Goal: Transaction & Acquisition: Purchase product/service

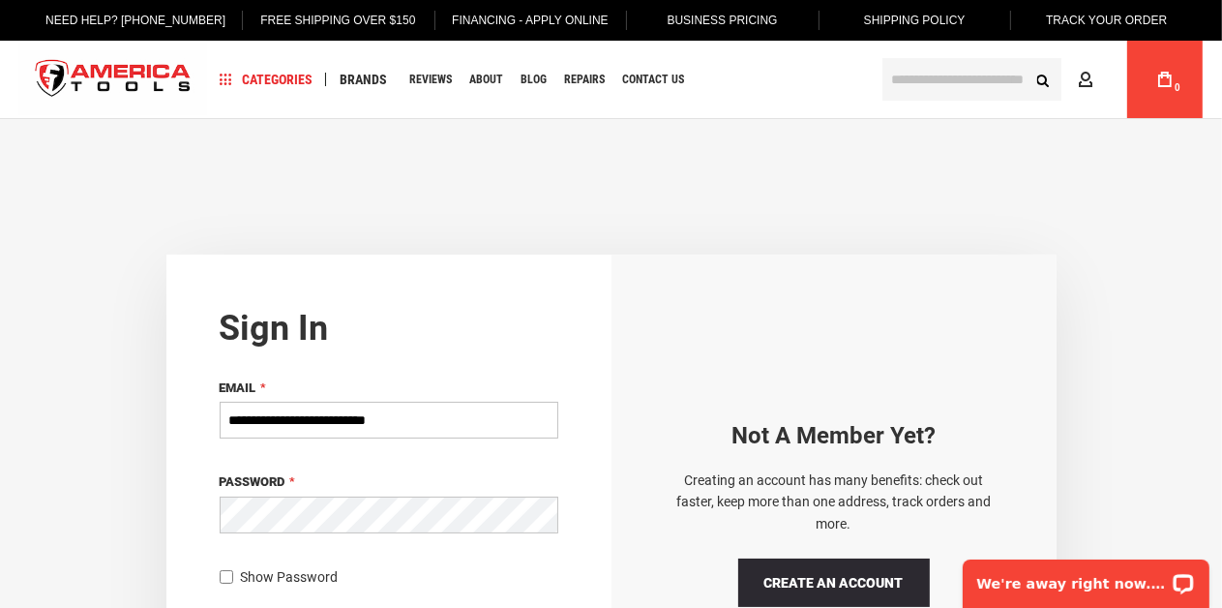
type input "**********"
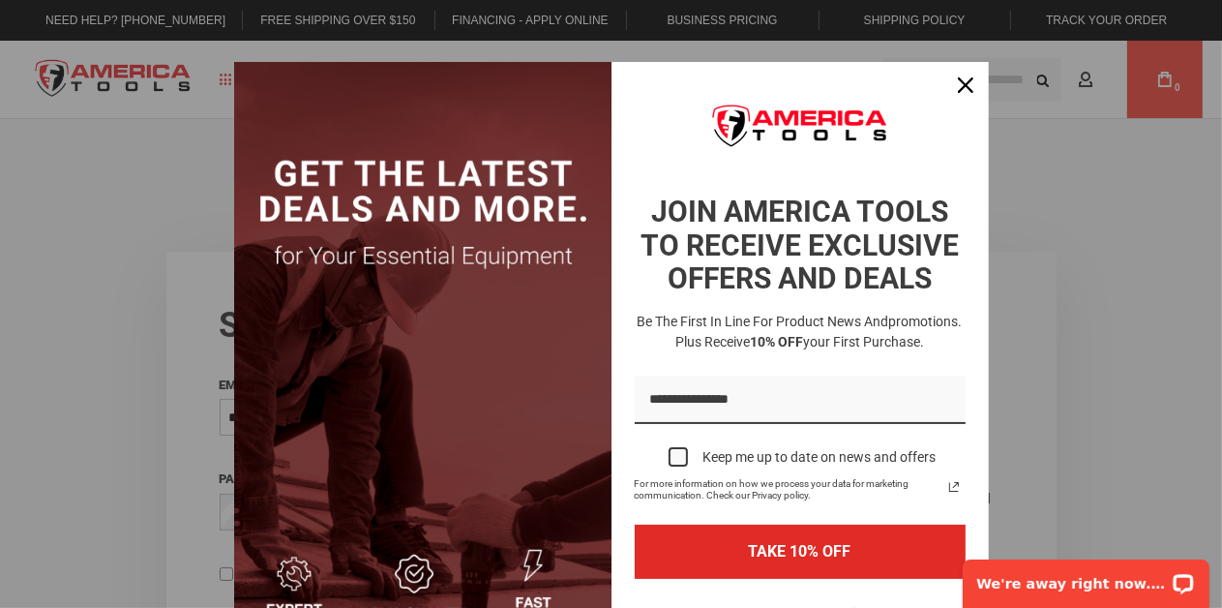
scroll to position [204, 0]
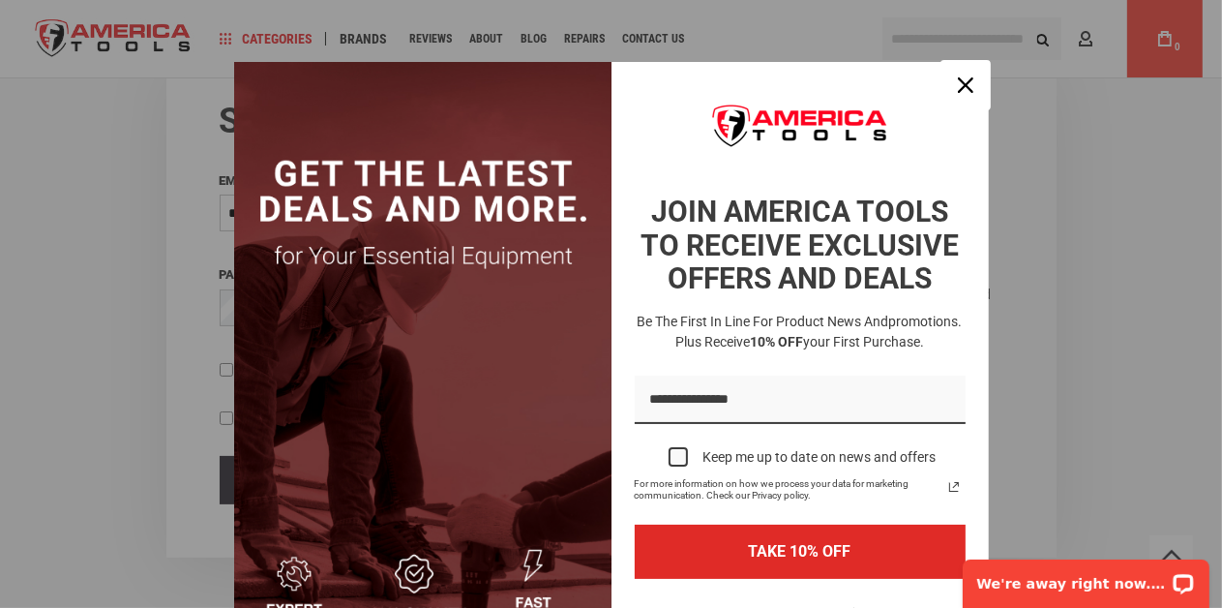
click at [945, 96] on button "Close" at bounding box center [966, 85] width 46 height 46
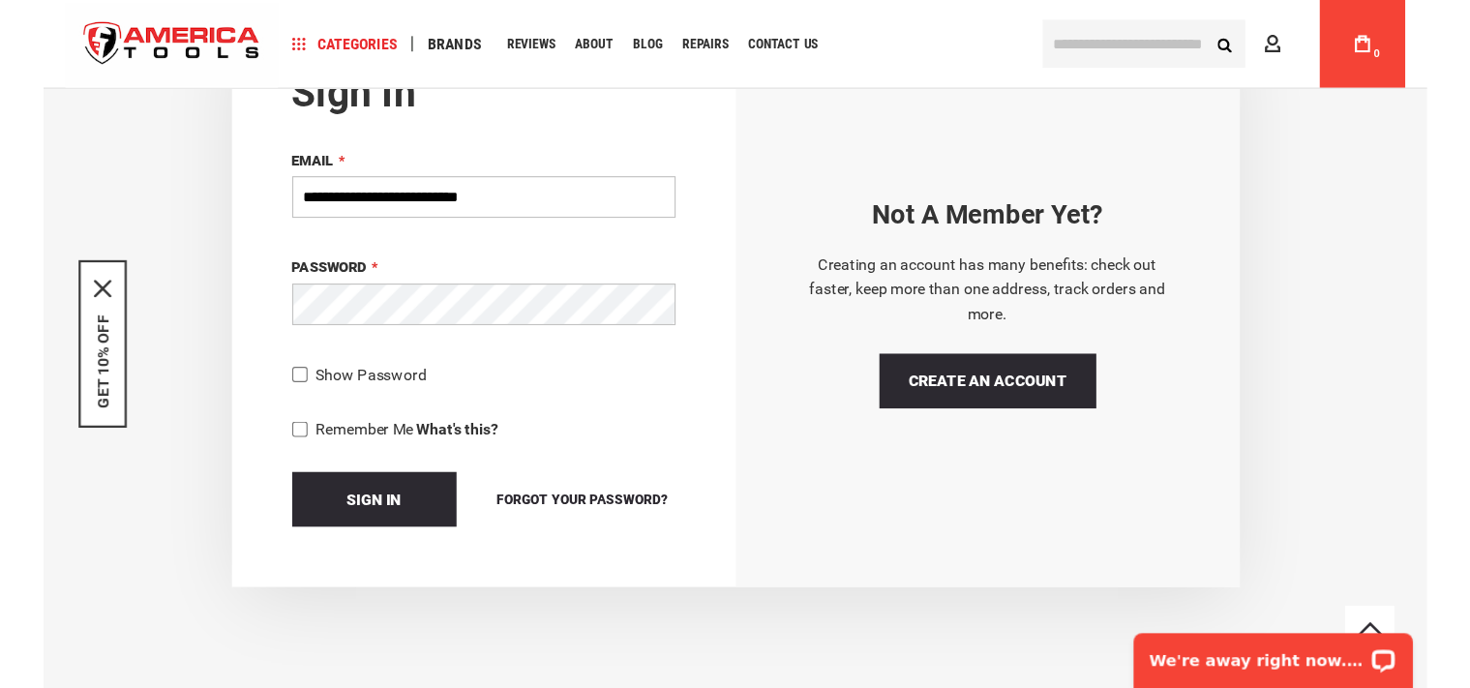
scroll to position [165, 0]
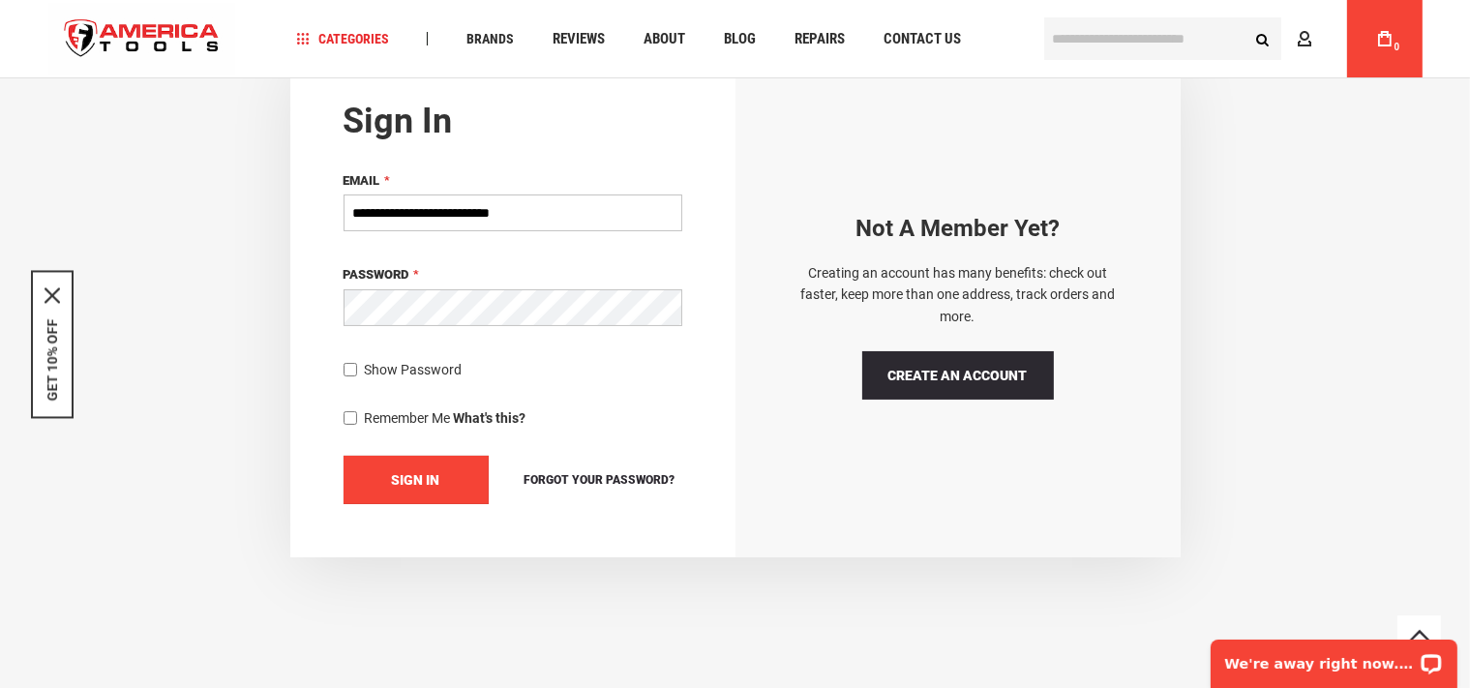
click at [427, 481] on span "Sign In" at bounding box center [416, 479] width 48 height 15
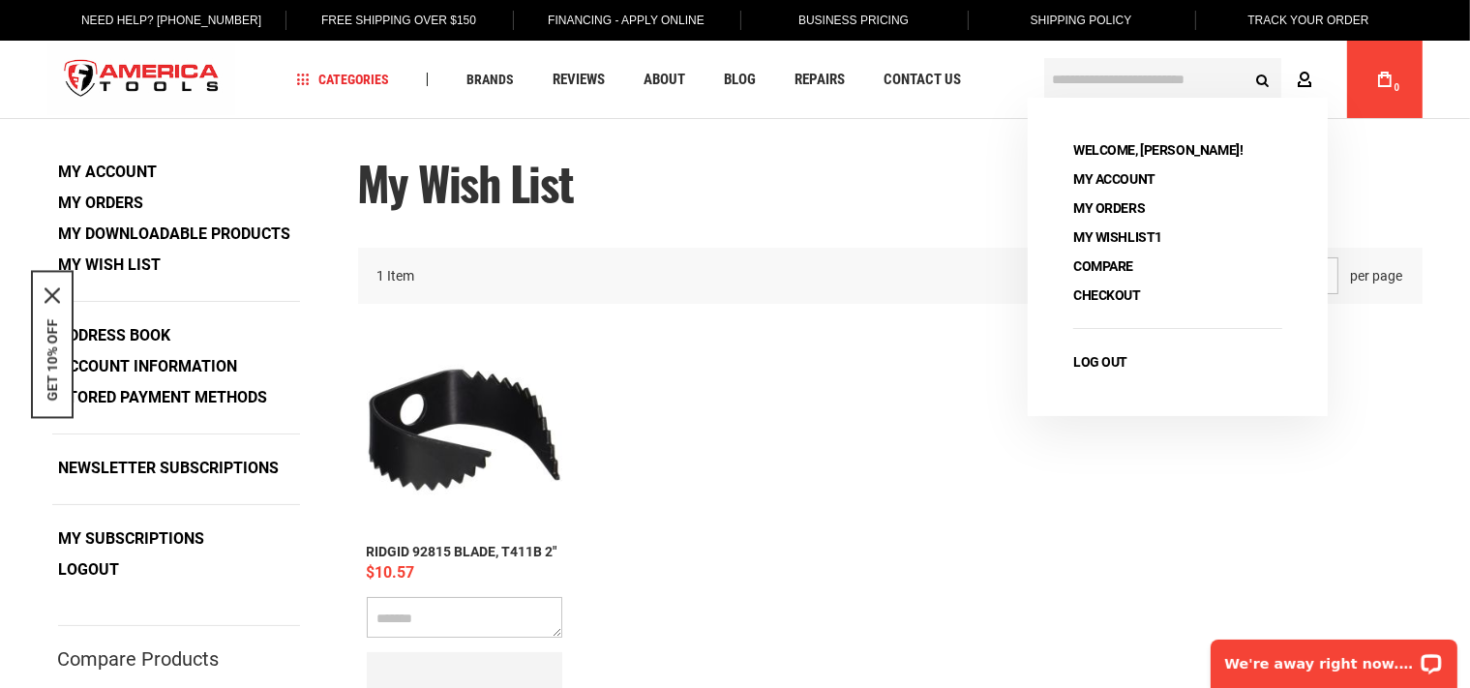
click at [1306, 85] on icon at bounding box center [1305, 81] width 15 height 18
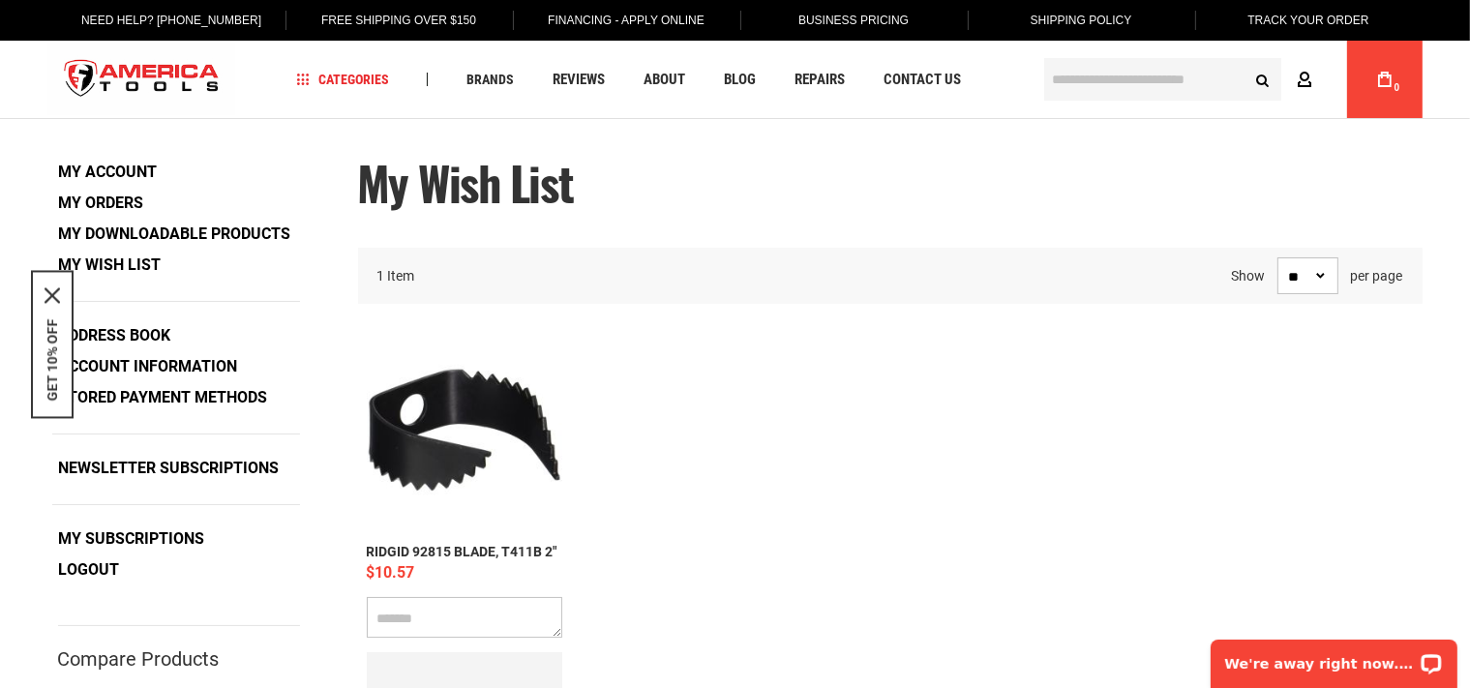
click at [1293, 90] on link "Account" at bounding box center [1309, 79] width 37 height 37
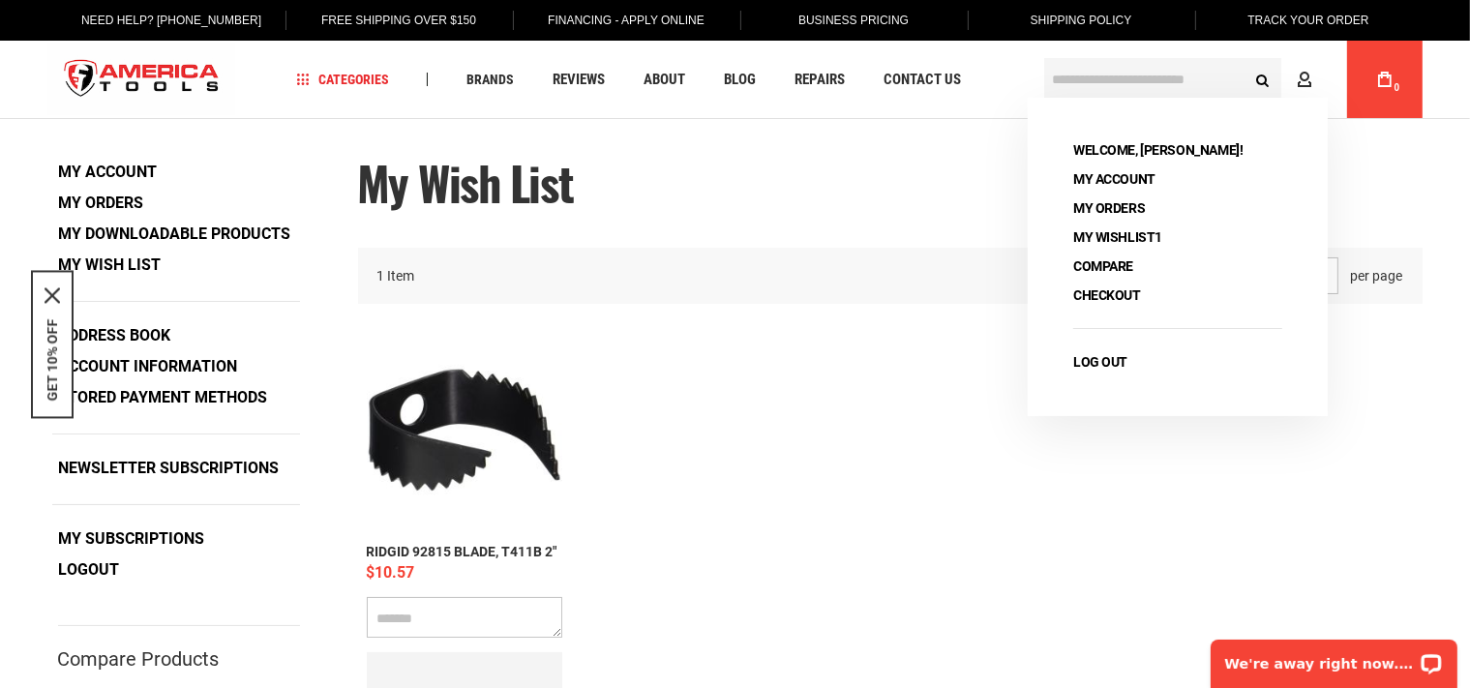
click at [952, 389] on ol "RIDGID 92815 BLADE, T411B 2" $10.57 Comment Qty * Add to Cart Edit Remove item" at bounding box center [890, 572] width 1065 height 498
click at [1101, 177] on link "My Account" at bounding box center [1115, 178] width 96 height 27
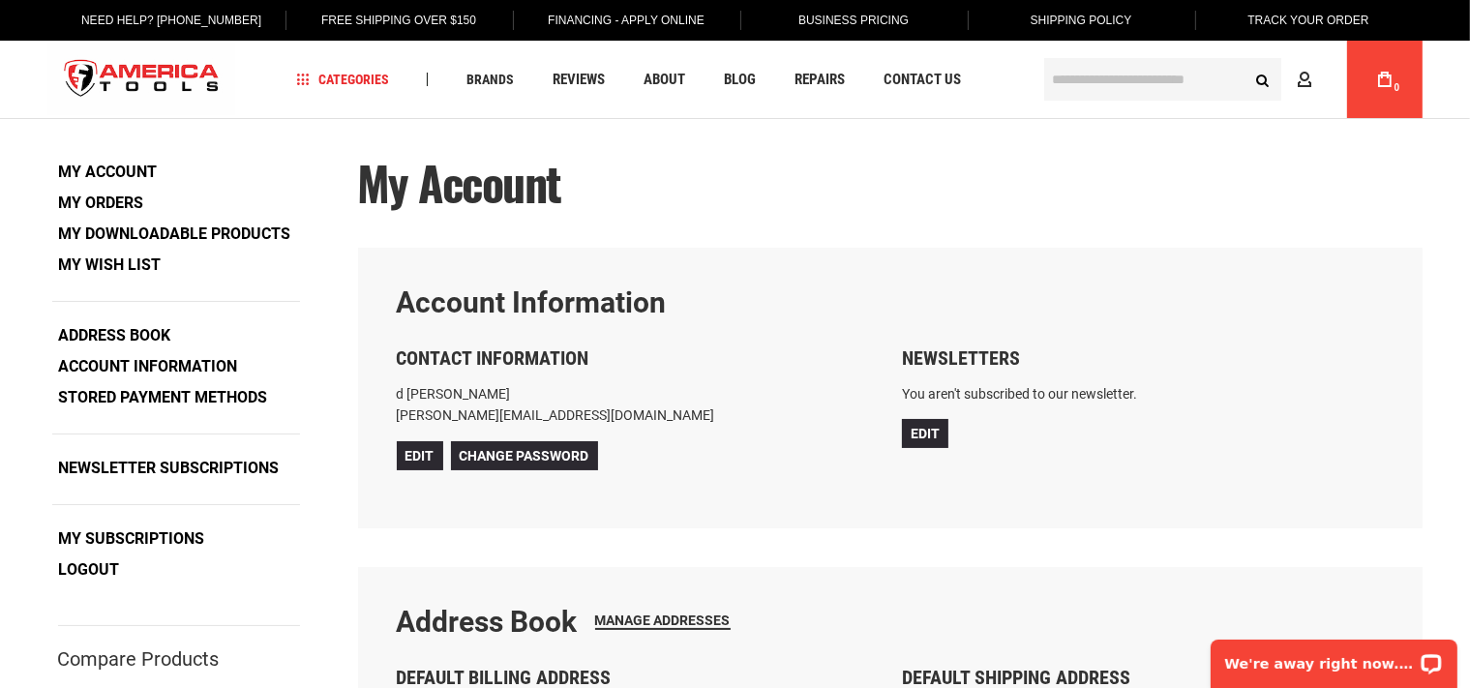
click at [106, 172] on strong "My Account" at bounding box center [108, 172] width 112 height 29
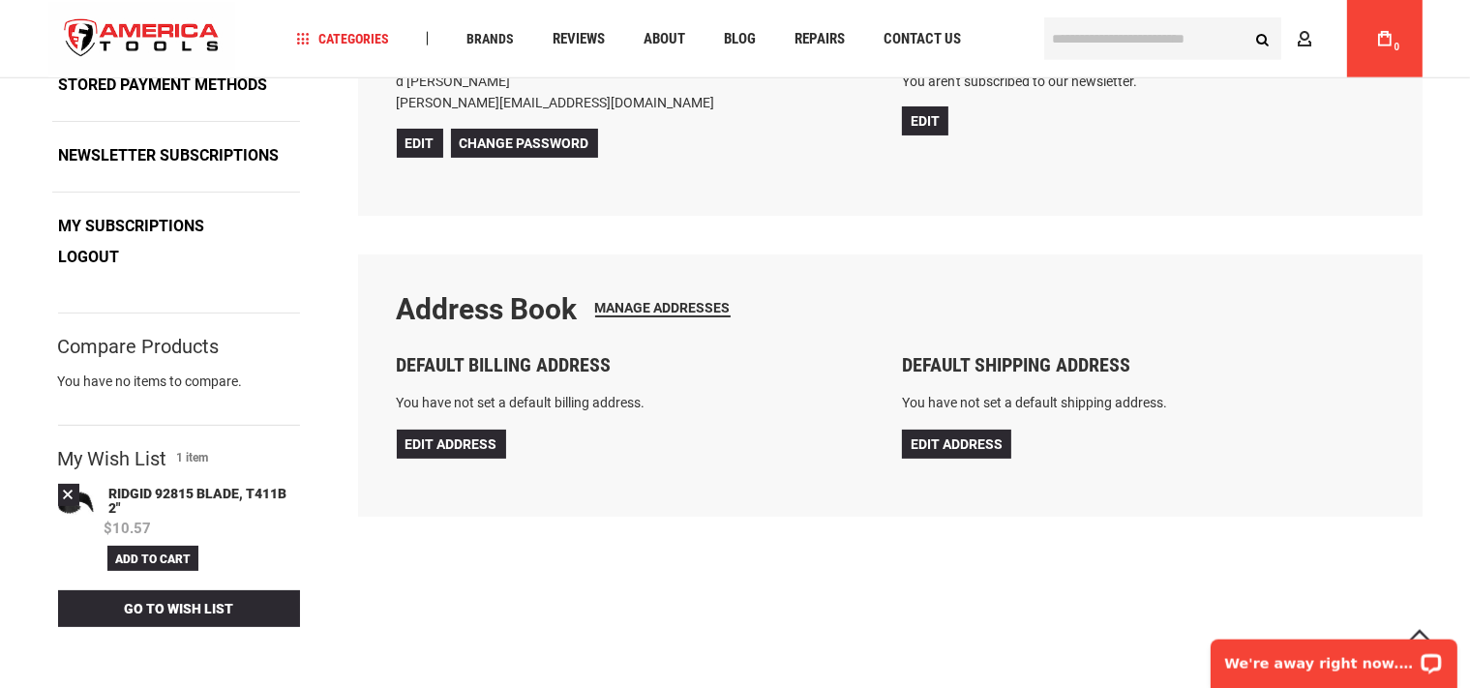
scroll to position [306, 0]
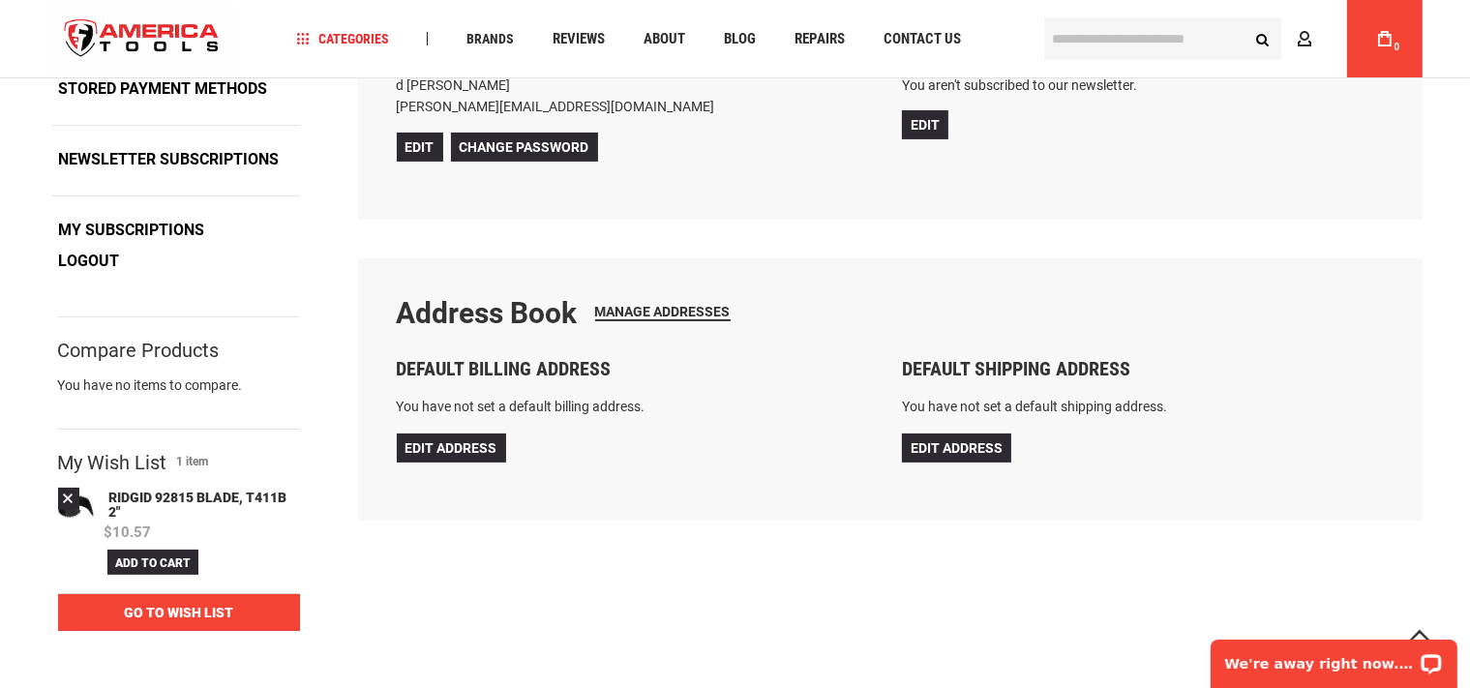
click at [231, 614] on span "Go to Wish List" at bounding box center [178, 612] width 109 height 15
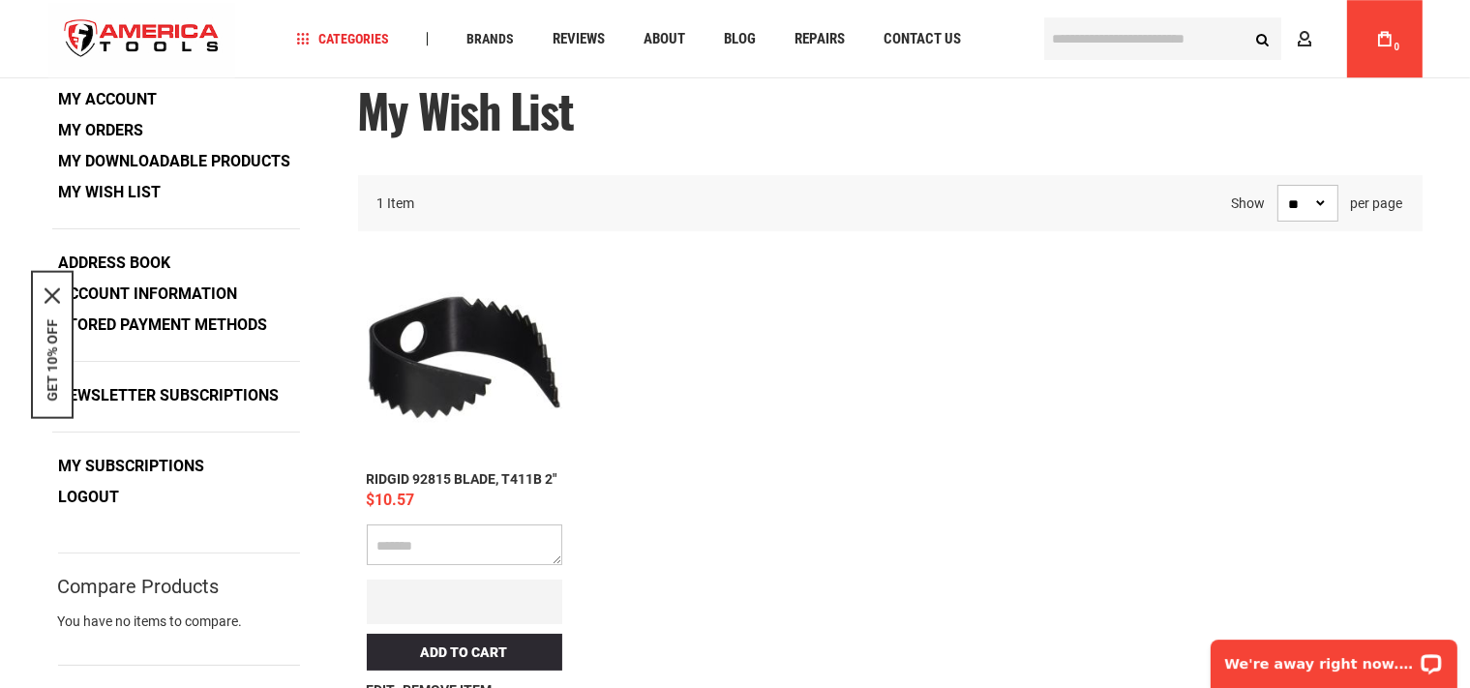
scroll to position [102, 0]
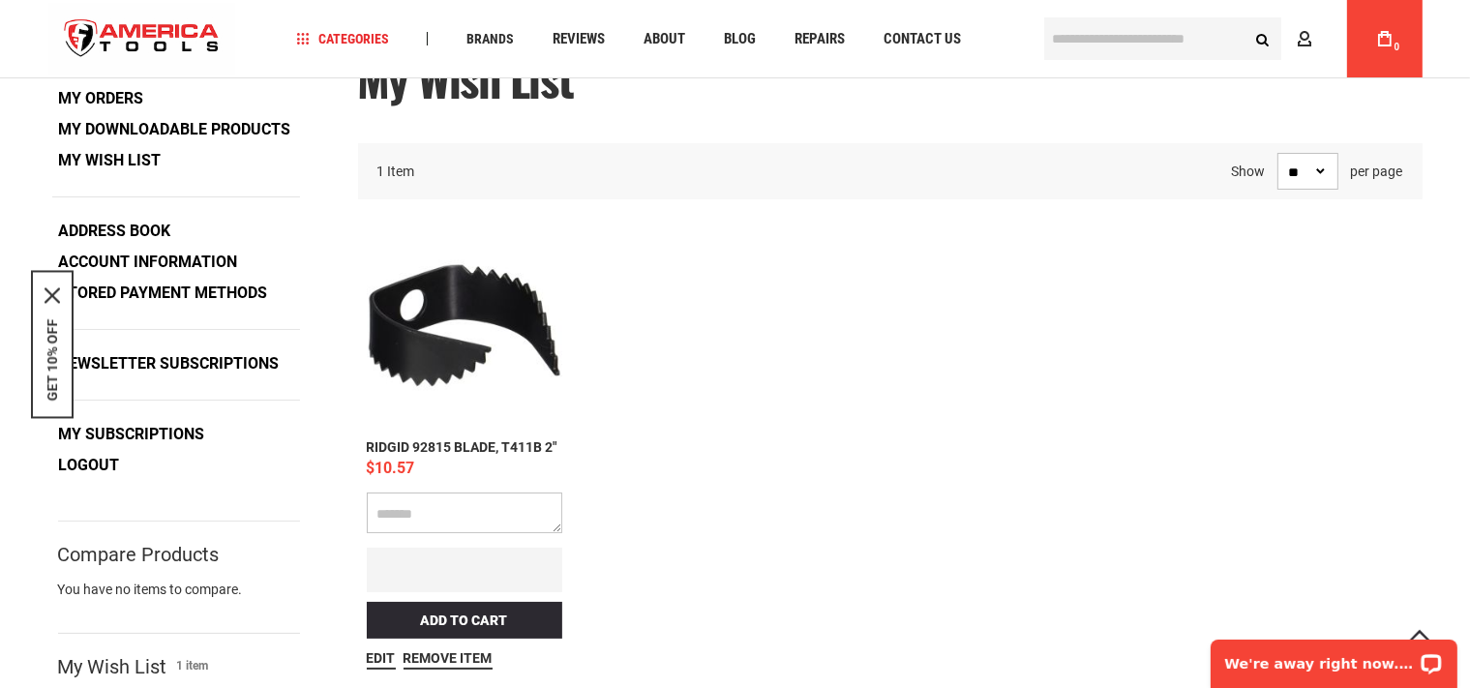
click at [84, 472] on link "Logout" at bounding box center [89, 465] width 75 height 29
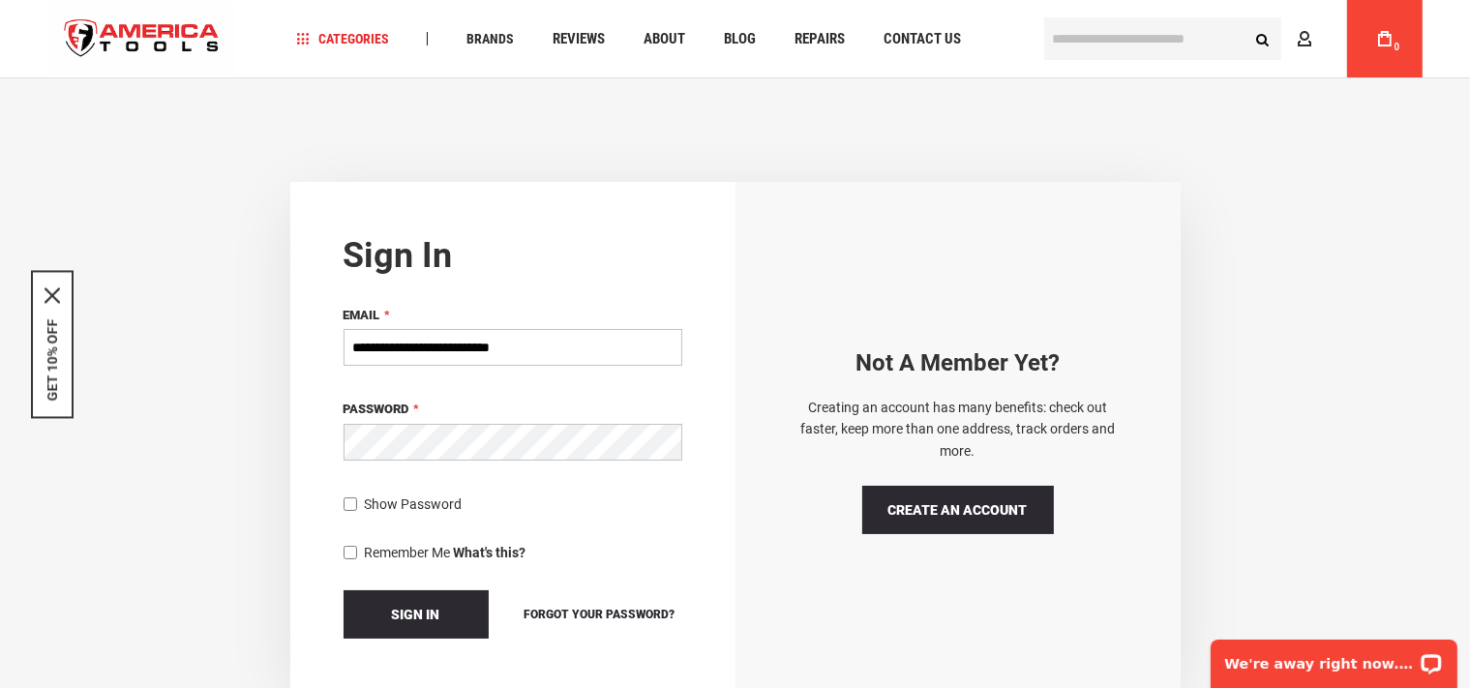
scroll to position [102, 0]
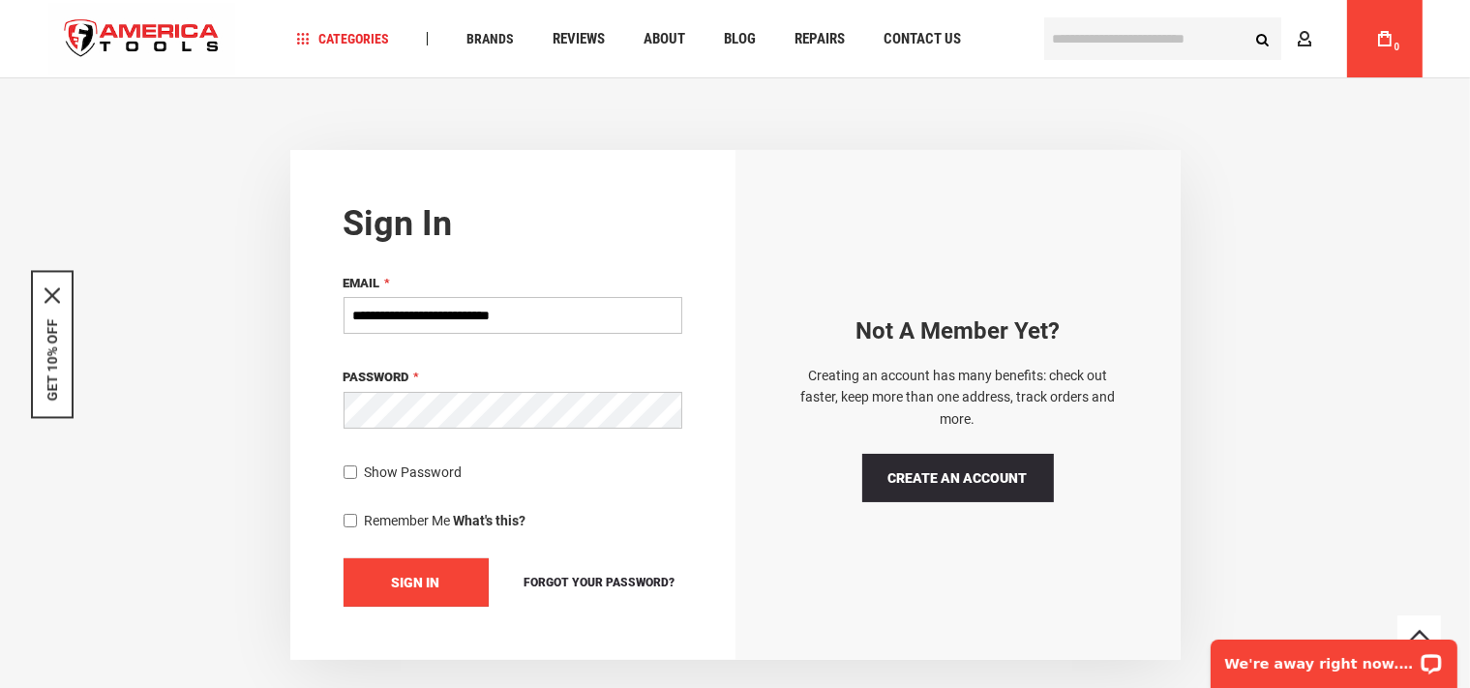
click at [428, 579] on span "Sign In" at bounding box center [416, 582] width 48 height 15
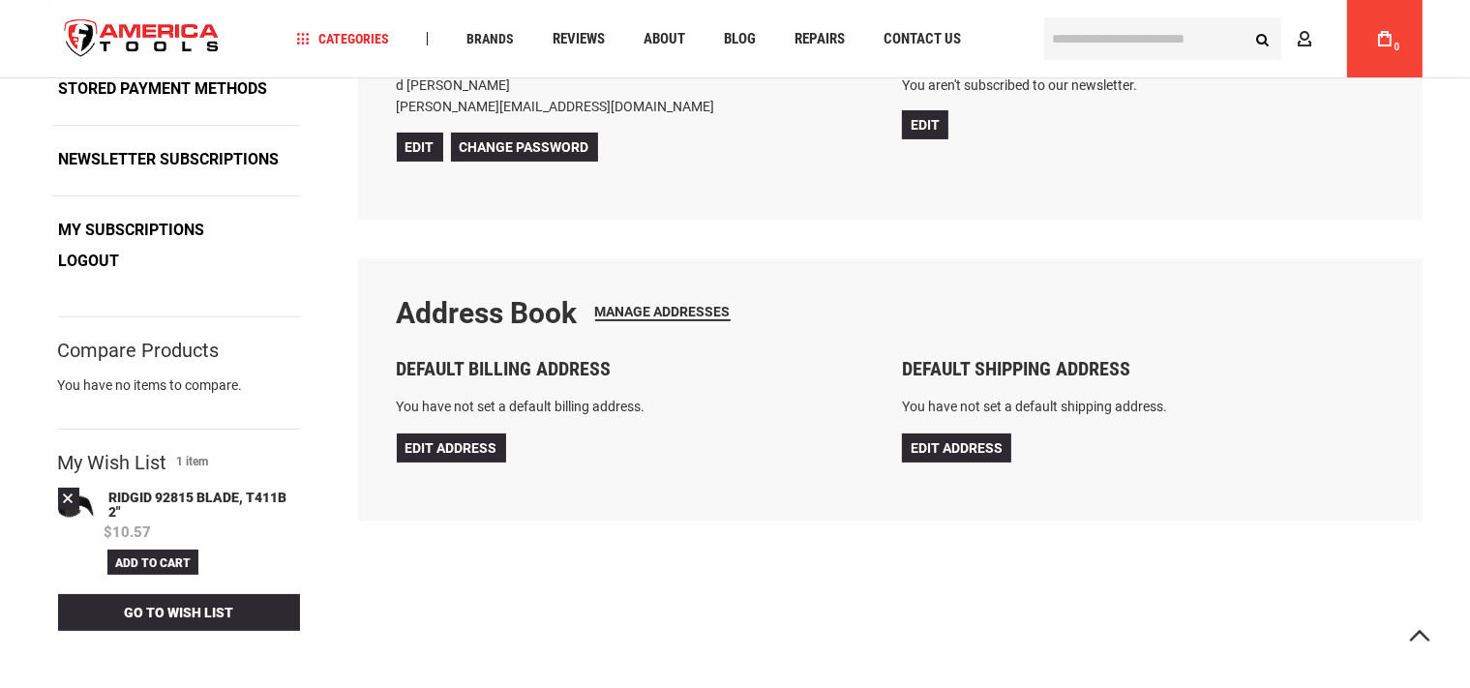
scroll to position [408, 0]
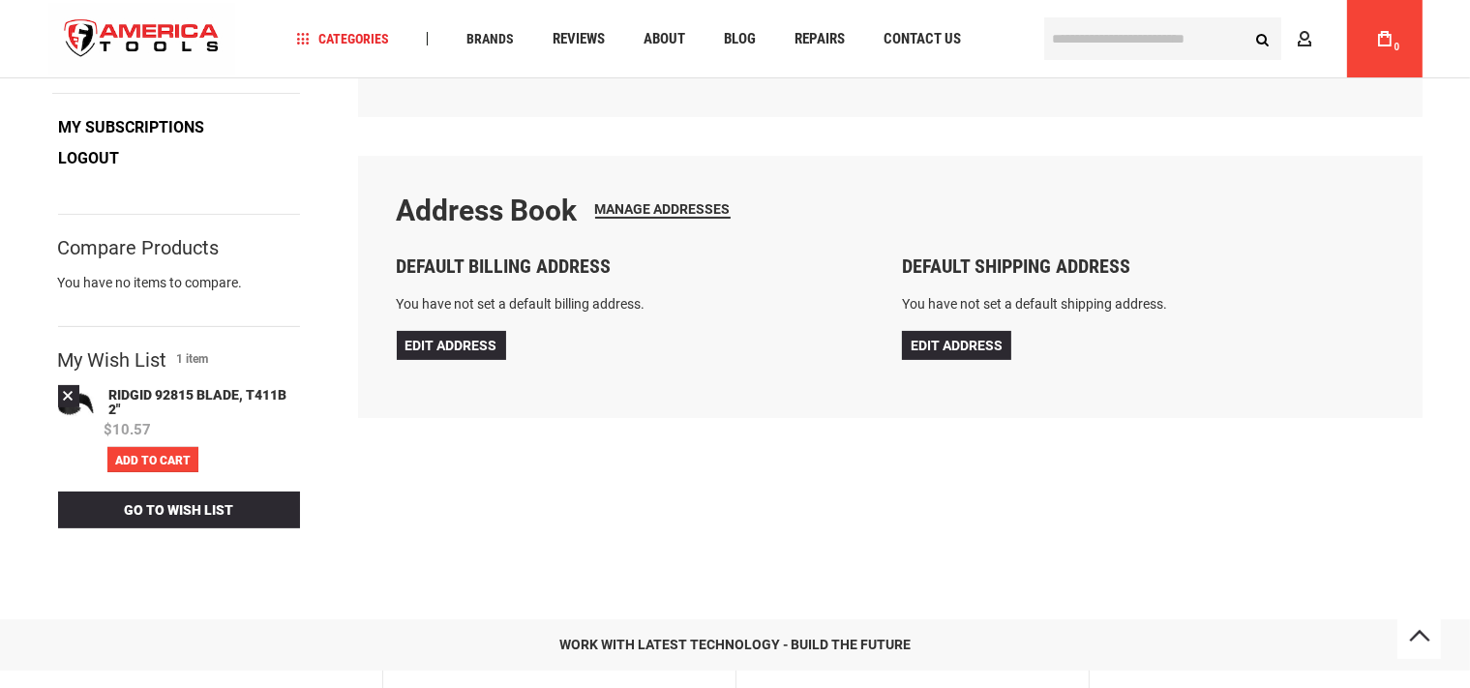
click at [150, 465] on span "Add to Cart" at bounding box center [152, 461] width 75 height 14
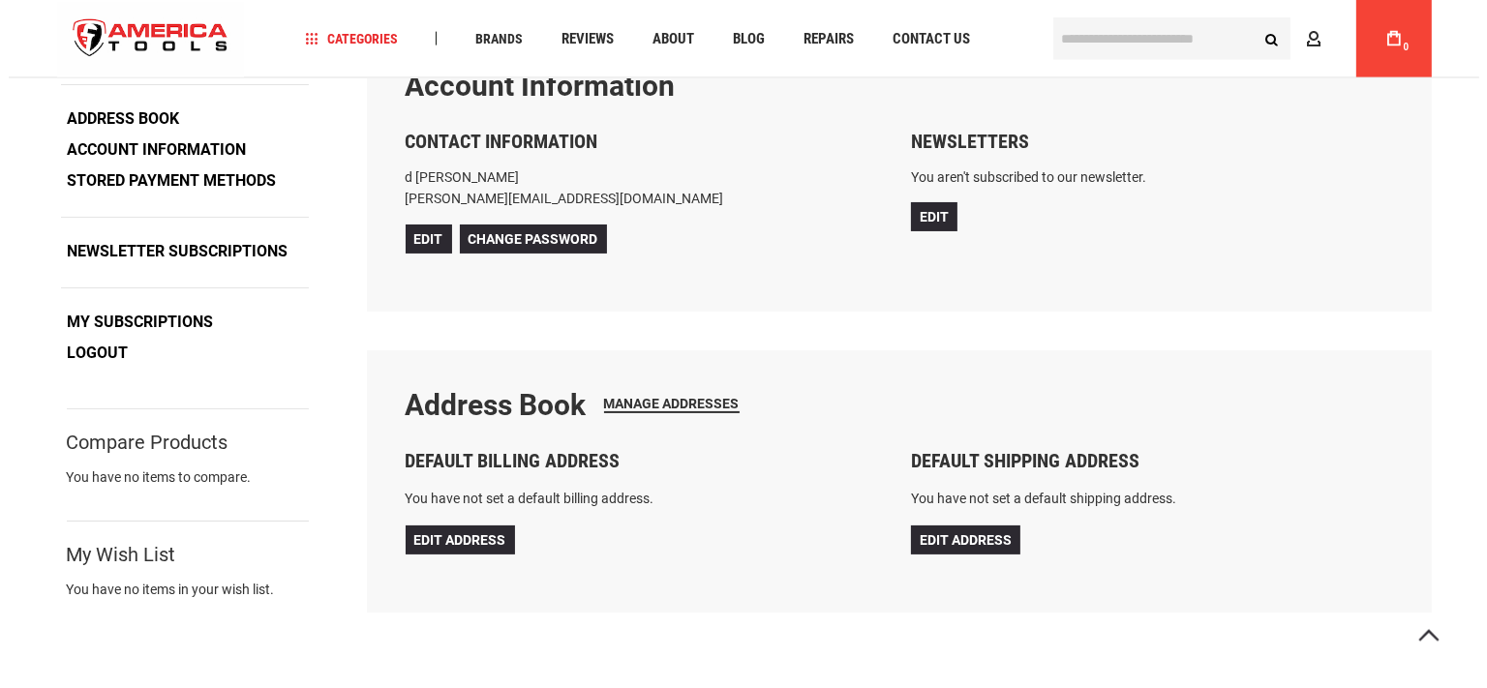
scroll to position [306, 0]
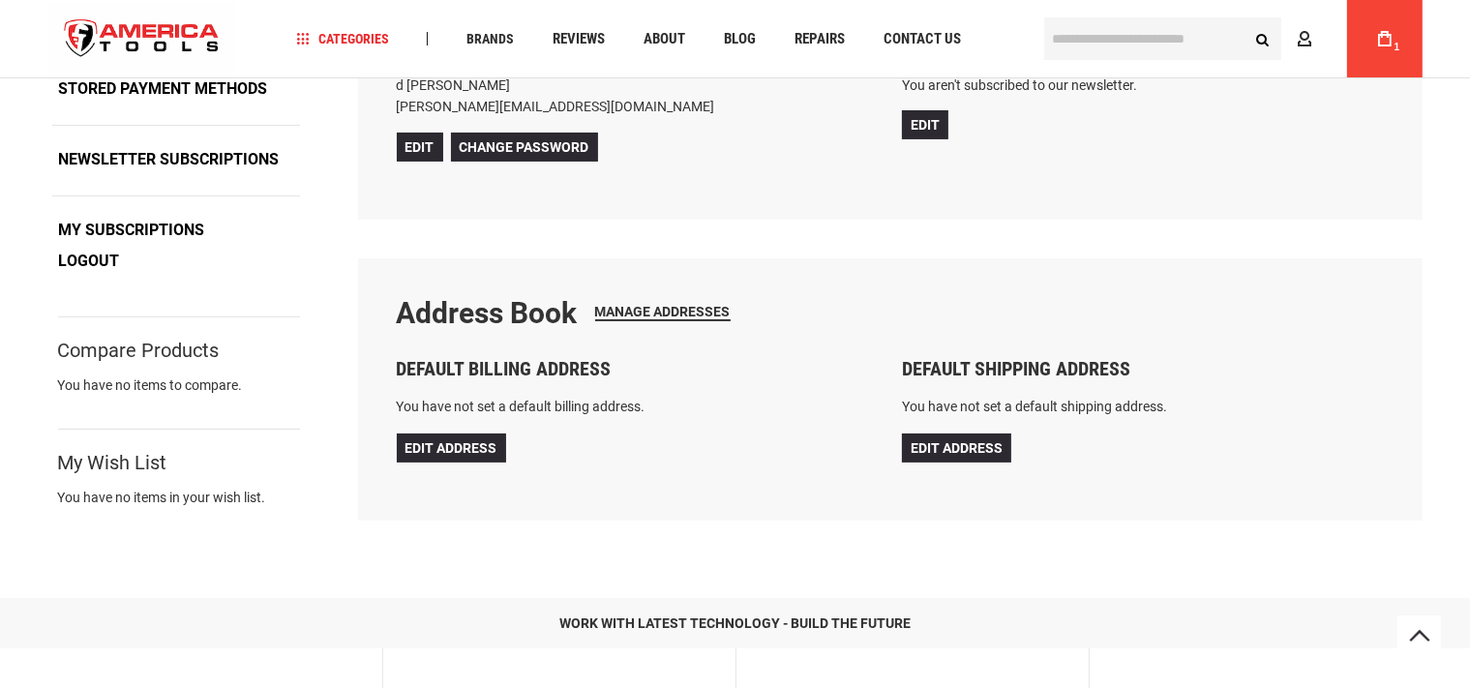
click at [1396, 37] on link "My Cart 1" at bounding box center [1385, 38] width 37 height 77
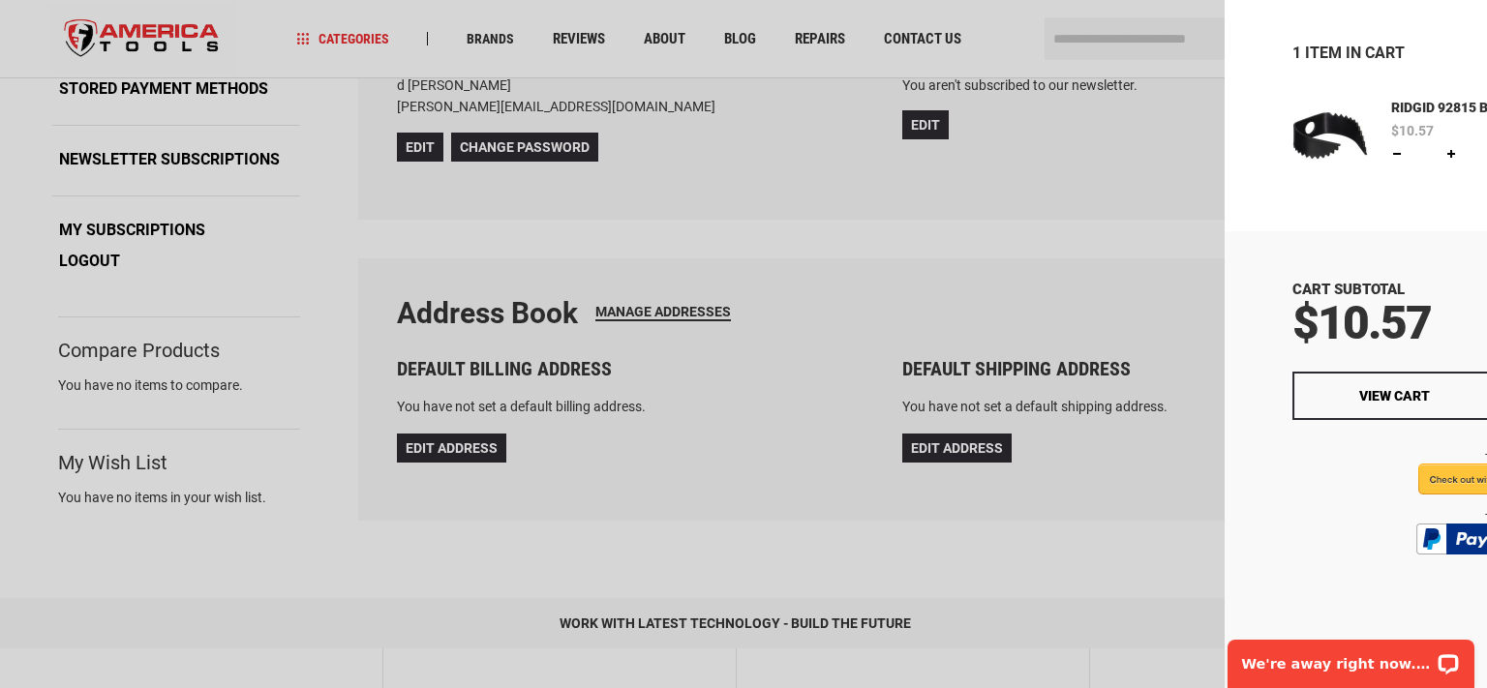
scroll to position [0, 0]
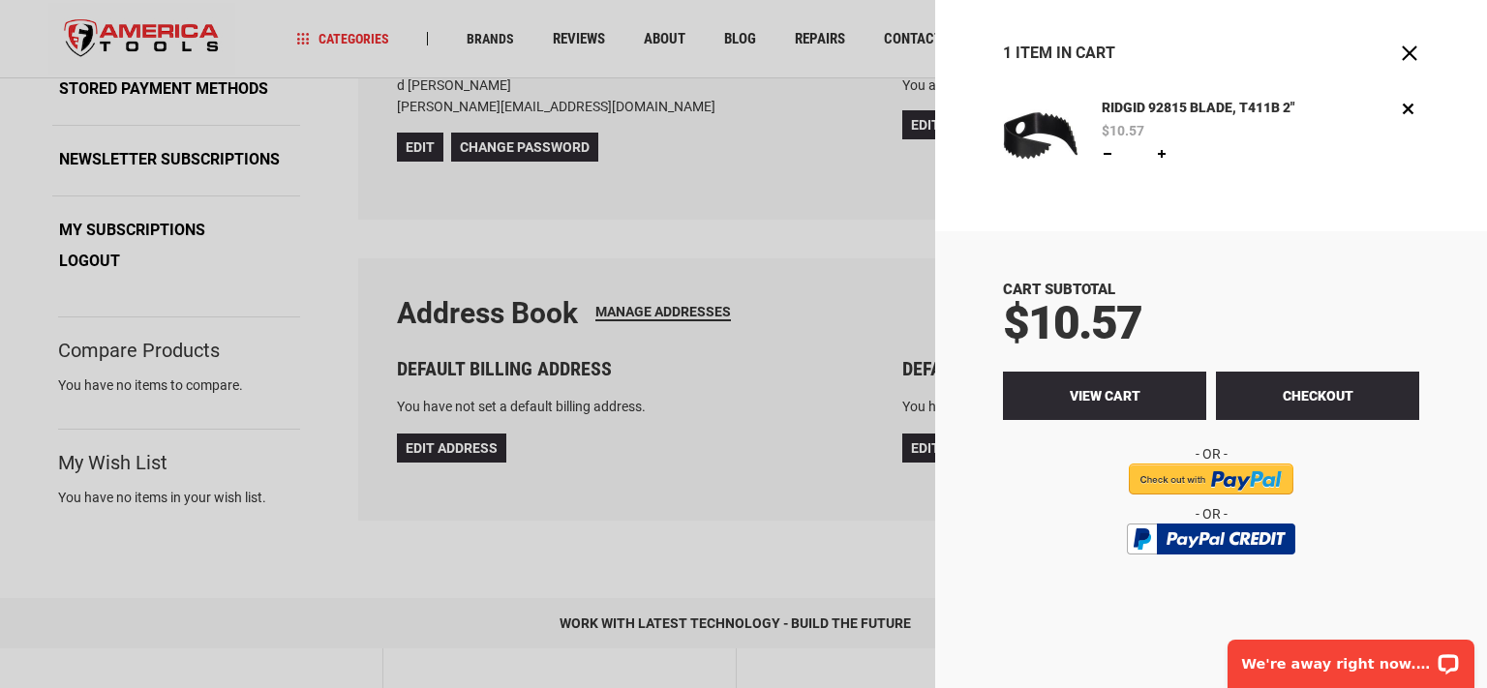
click at [1107, 397] on span "View Cart" at bounding box center [1104, 395] width 71 height 15
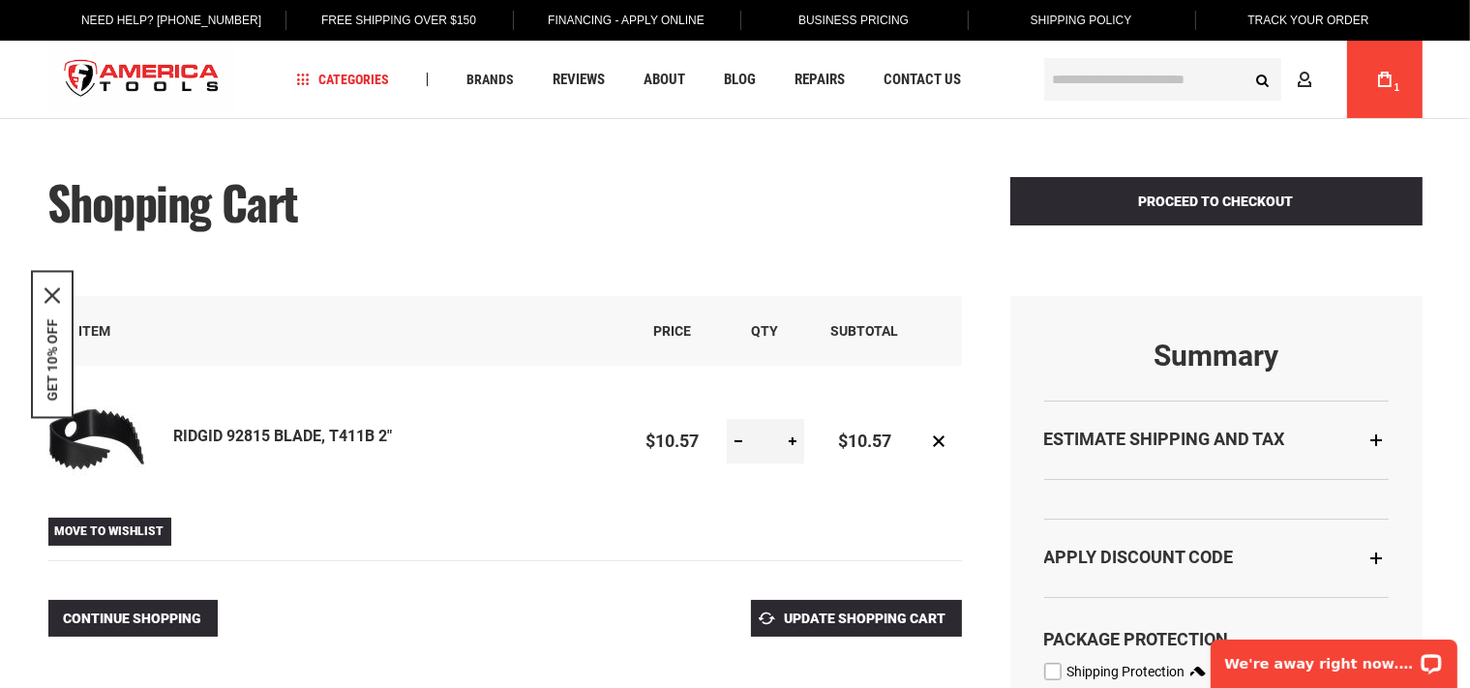
type input "**********"
